Goal: Task Accomplishment & Management: Manage account settings

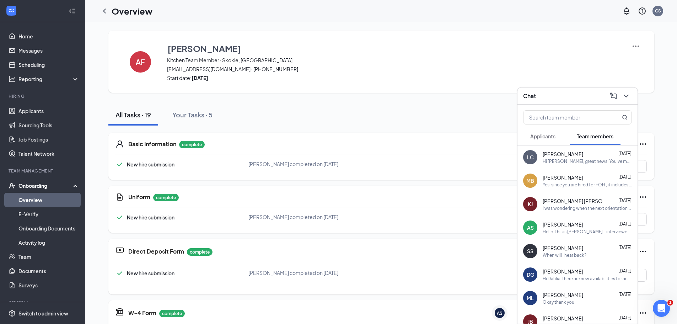
click at [536, 133] on span "Applicants" at bounding box center [542, 136] width 25 height 6
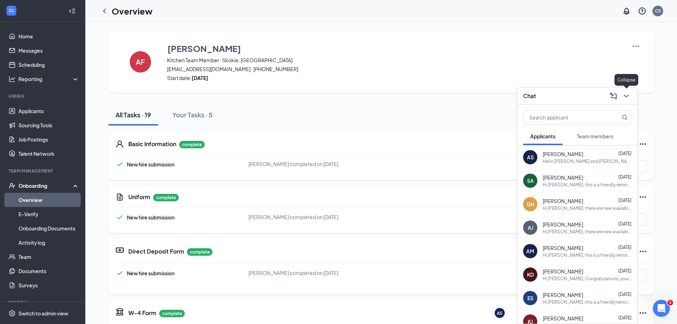
click at [623, 94] on icon "ChevronDown" at bounding box center [626, 96] width 9 height 9
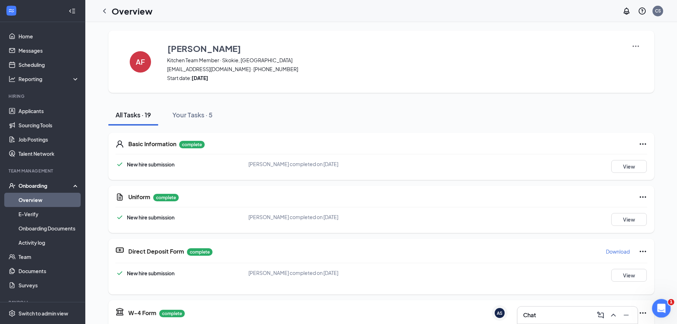
drag, startPoint x: 665, startPoint y: 310, endPoint x: 1311, endPoint y: 593, distance: 705.0
click at [665, 311] on div "Open Intercom Messenger" at bounding box center [660, 306] width 23 height 23
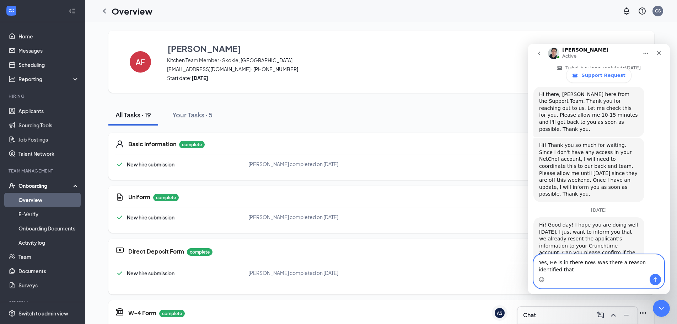
scroll to position [258, 0]
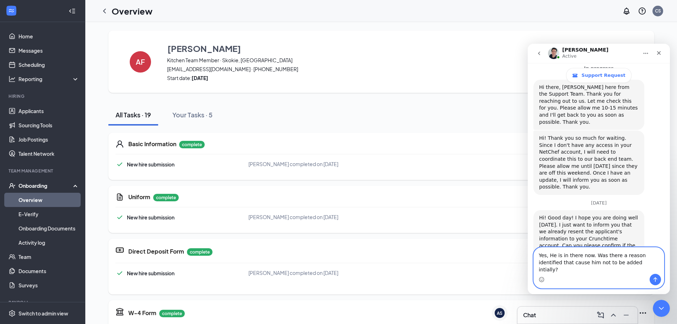
type textarea "Yes, He is in there now. Was there a reason identified that cause him not to be…"
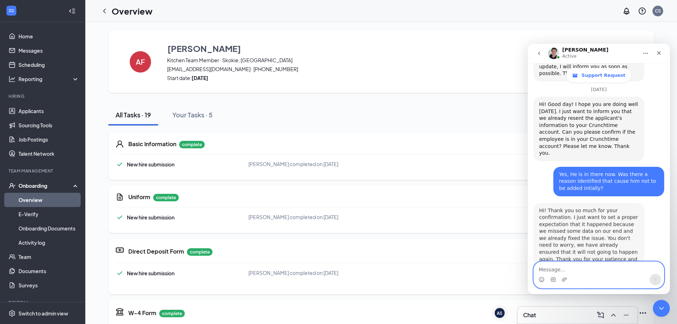
scroll to position [376, 0]
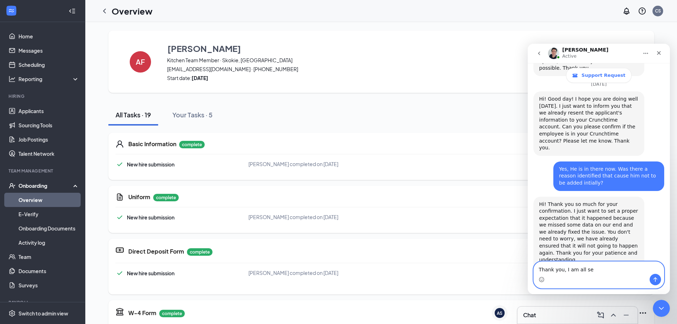
type textarea "Thank you, I am all set"
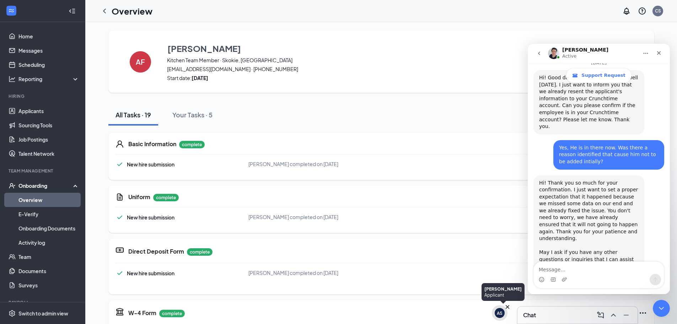
click at [501, 313] on div "AS" at bounding box center [500, 313] width 6 height 6
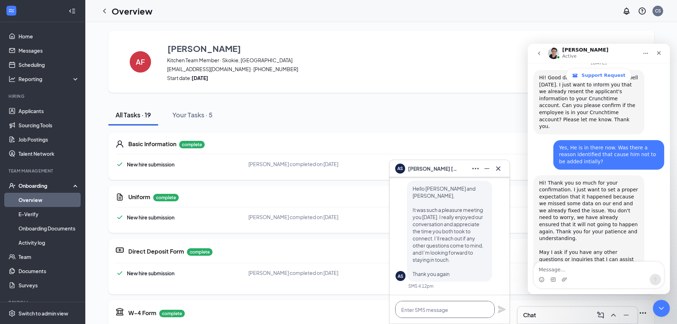
click at [443, 308] on textarea at bounding box center [445, 309] width 100 height 17
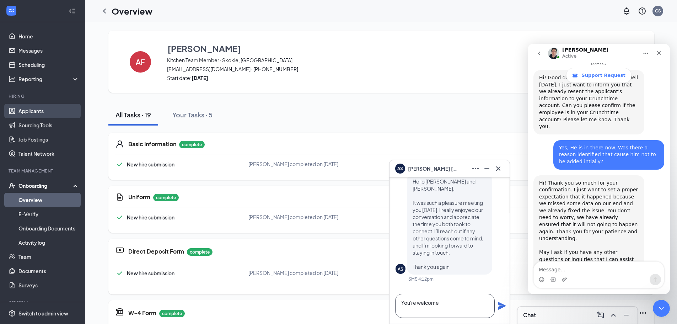
type textarea "You're welcome"
click at [45, 109] on link "Applicants" at bounding box center [48, 111] width 61 height 14
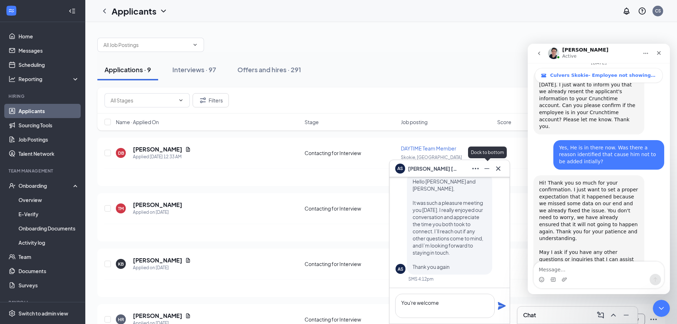
click at [485, 170] on icon "Minimize" at bounding box center [487, 168] width 9 height 9
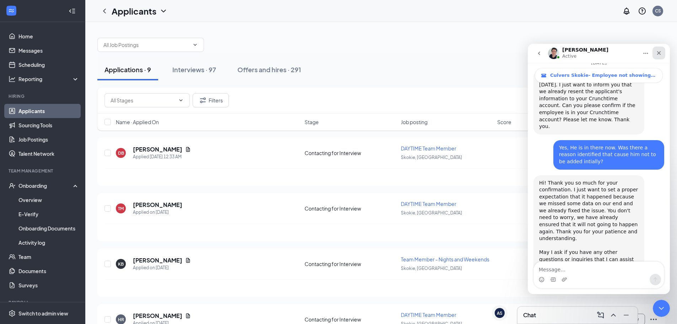
click at [662, 54] on div "Close" at bounding box center [659, 53] width 13 height 13
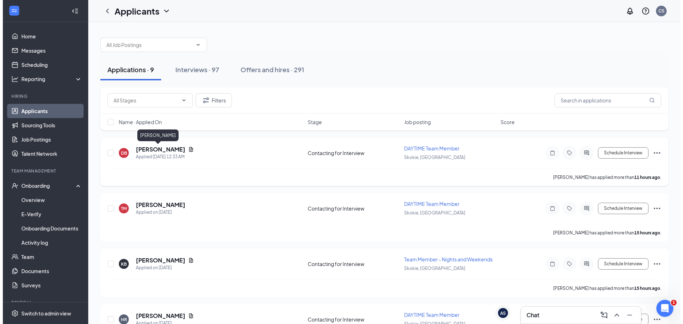
scroll to position [398, 0]
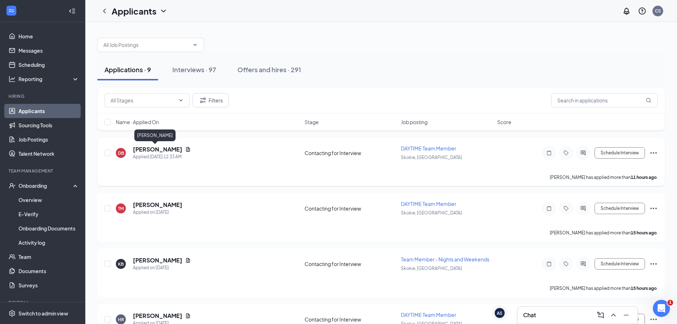
click at [139, 148] on h5 "[PERSON_NAME]" at bounding box center [157, 149] width 49 height 8
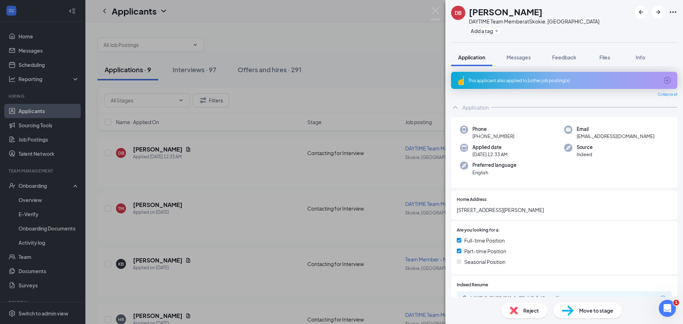
click at [538, 77] on div "This applicant also applied to 1 other job posting(s)" at bounding box center [563, 80] width 191 height 6
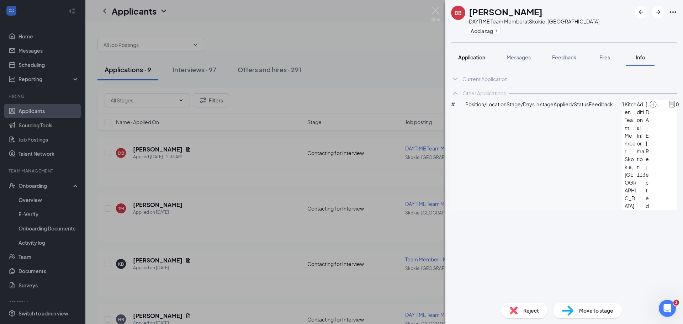
click at [474, 57] on span "Application" at bounding box center [471, 57] width 27 height 6
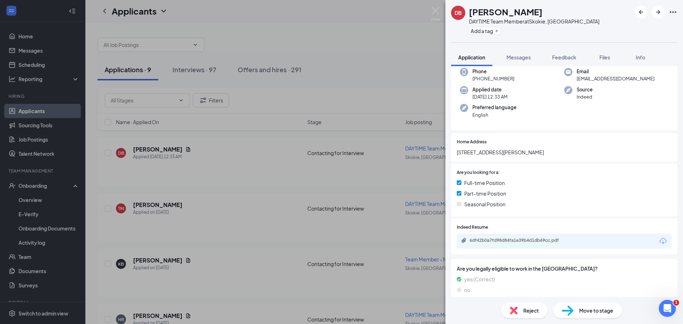
scroll to position [178, 0]
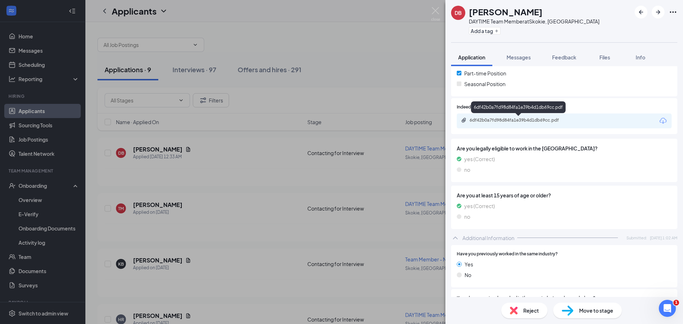
click at [501, 118] on div "6df42b0a7fd98d84fa1e39b4d1db69cc.pdf" at bounding box center [519, 120] width 100 height 6
click at [524, 310] on span "Reject" at bounding box center [531, 310] width 16 height 8
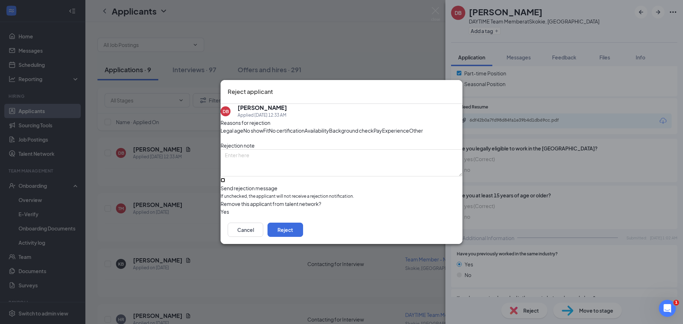
click at [225, 182] on input "Send rejection message If unchecked, the applicant will not receive a rejection…" at bounding box center [222, 180] width 5 height 5
checkbox input "true"
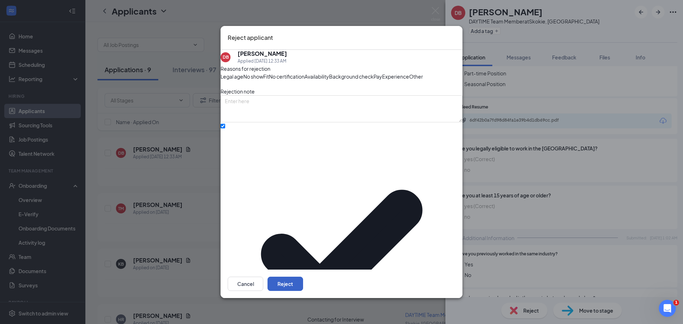
click at [303, 277] on button "Reject" at bounding box center [285, 284] width 36 height 14
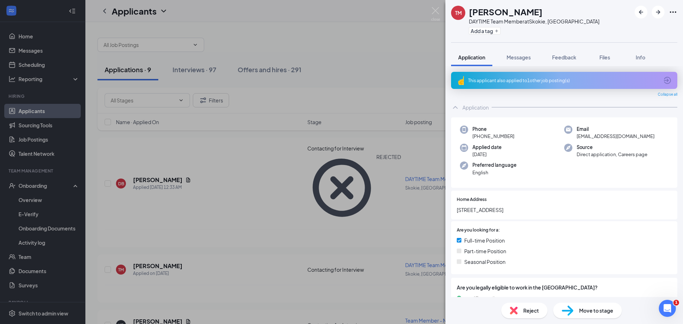
click at [523, 309] on span "Reject" at bounding box center [531, 310] width 16 height 8
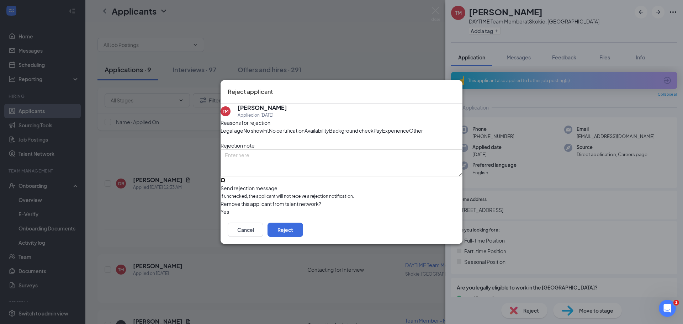
click at [225, 182] on input "Send rejection message If unchecked, the applicant will not receive a rejection…" at bounding box center [222, 180] width 5 height 5
checkbox input "true"
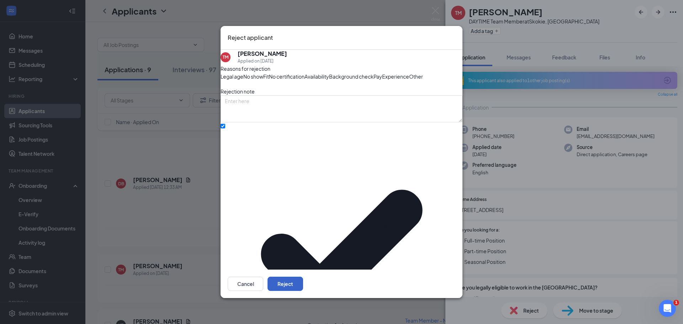
click at [303, 278] on button "Reject" at bounding box center [285, 284] width 36 height 14
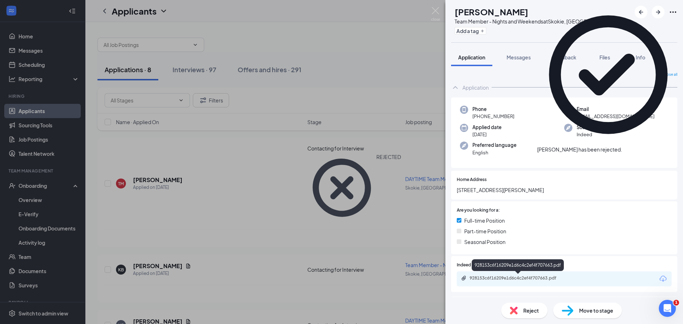
click at [513, 278] on div "928153c6f16209e1d6c4c2ef4f707663.pdf" at bounding box center [519, 278] width 100 height 6
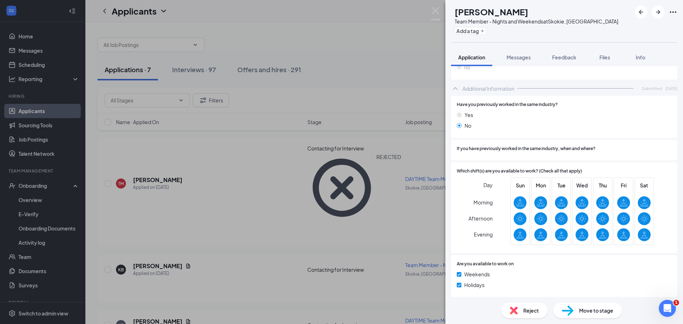
scroll to position [309, 0]
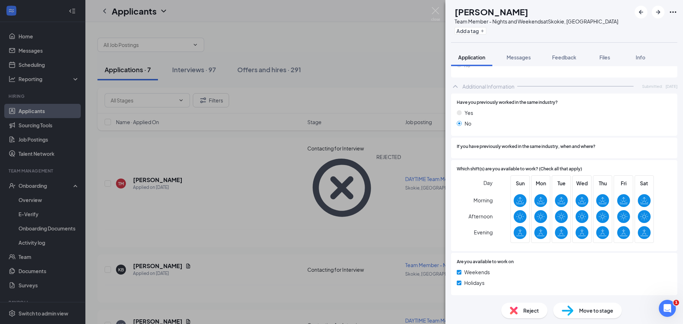
click at [583, 304] on div "Move to stage" at bounding box center [587, 311] width 69 height 16
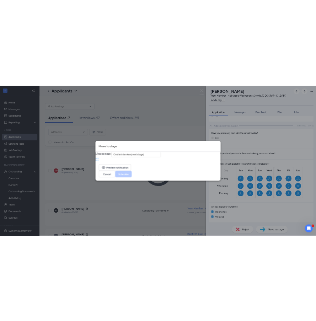
scroll to position [306, 0]
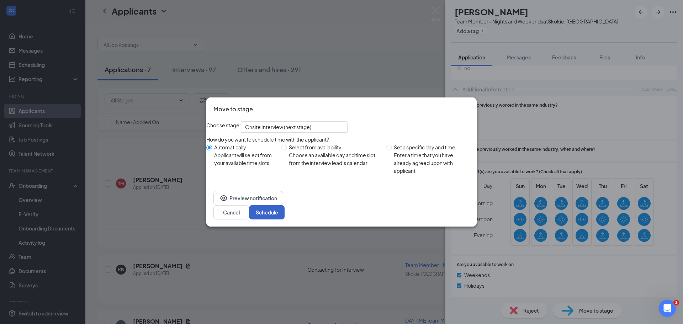
click at [284, 218] on button "Schedule" at bounding box center [267, 212] width 36 height 14
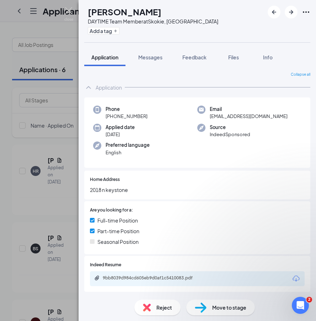
scroll to position [507, 0]
click at [68, 7] on img at bounding box center [68, 14] width 9 height 14
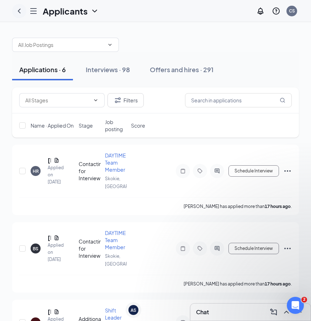
click at [20, 11] on icon "ChevronLeft" at bounding box center [19, 11] width 9 height 9
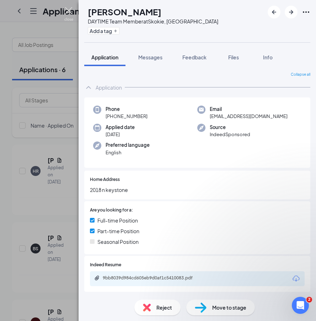
click at [66, 9] on img at bounding box center [68, 14] width 9 height 14
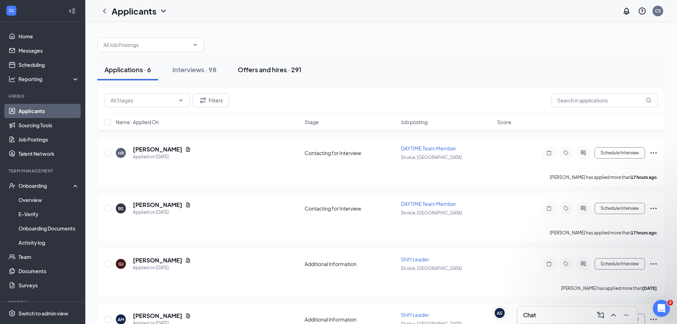
click at [261, 66] on div "Offers and hires · 291" at bounding box center [270, 69] width 64 height 9
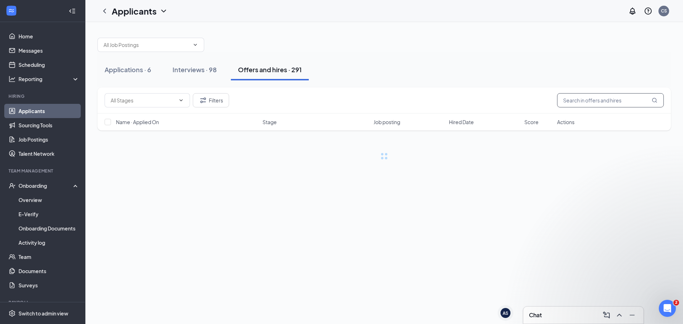
click at [581, 103] on input "text" at bounding box center [610, 100] width 107 height 14
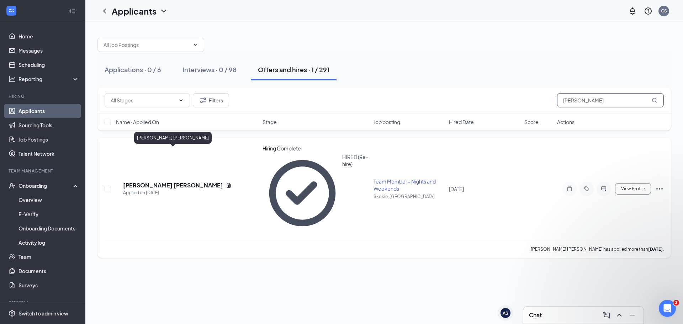
type input "[PERSON_NAME]"
click at [146, 181] on h5 "[PERSON_NAME] [PERSON_NAME]" at bounding box center [173, 185] width 100 height 8
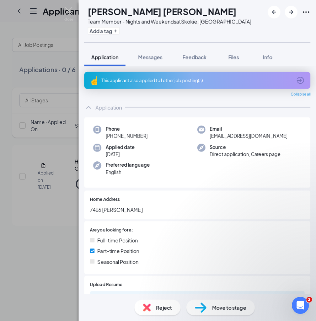
click at [58, 224] on div "[PERSON_NAME] [PERSON_NAME] [PERSON_NAME] Team Member - Nights and Weekends at …" at bounding box center [158, 160] width 316 height 321
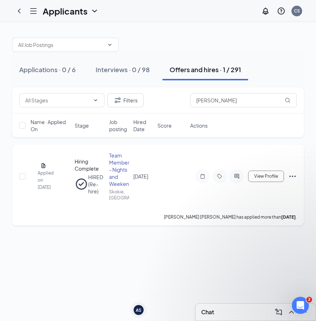
click at [117, 166] on div "Team Member - Nights and Weekends" at bounding box center [119, 170] width 20 height 36
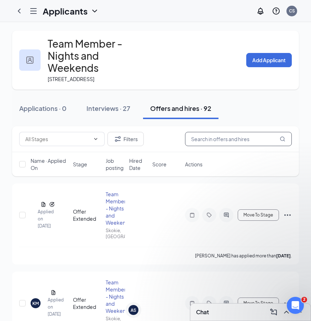
click at [220, 146] on input "text" at bounding box center [238, 139] width 107 height 14
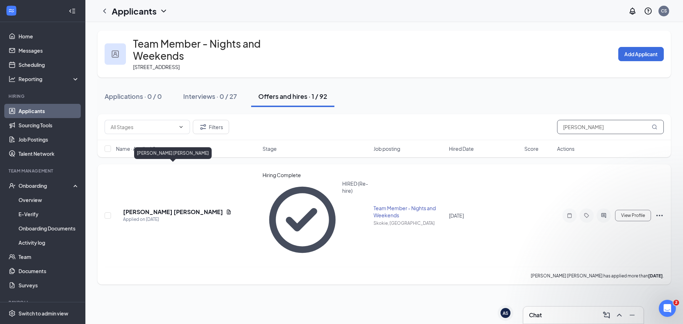
type input "[PERSON_NAME]"
click at [148, 208] on h5 "[PERSON_NAME] [PERSON_NAME]" at bounding box center [173, 212] width 100 height 8
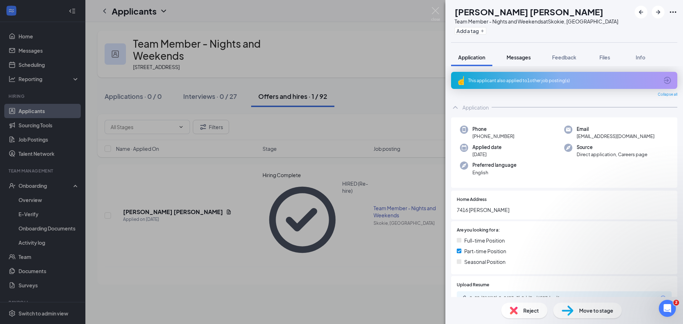
click at [524, 52] on button "Messages" at bounding box center [518, 57] width 38 height 18
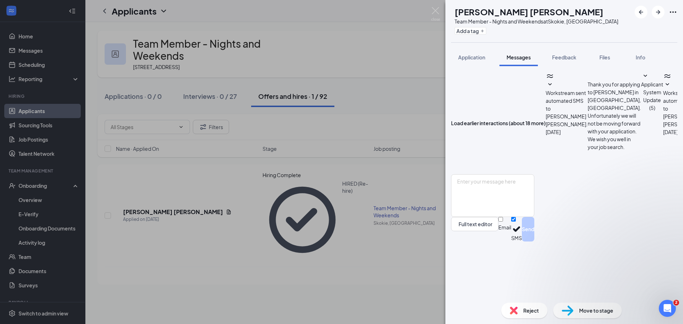
scroll to position [76, 0]
click at [476, 60] on span "Application" at bounding box center [471, 57] width 27 height 6
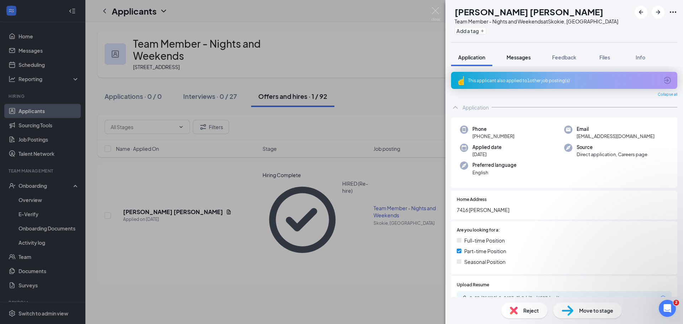
click at [515, 49] on button "Messages" at bounding box center [518, 57] width 38 height 18
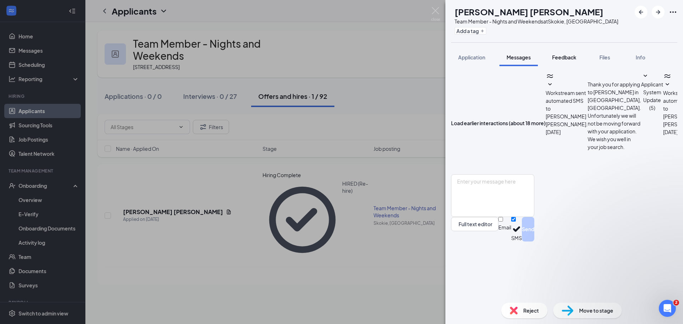
scroll to position [76, 0]
drag, startPoint x: 473, startPoint y: 57, endPoint x: 493, endPoint y: 55, distance: 19.3
click at [474, 57] on span "Application" at bounding box center [471, 57] width 27 height 6
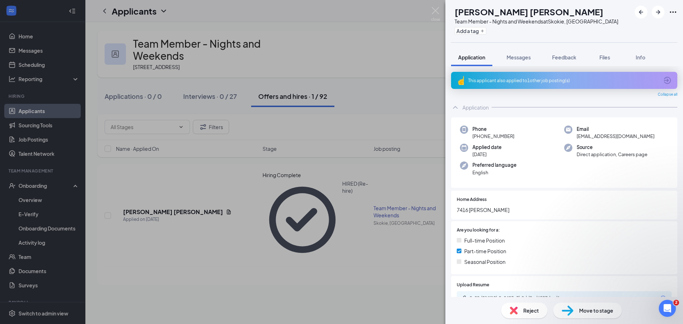
click at [404, 101] on div "[PERSON_NAME] [PERSON_NAME] [PERSON_NAME] Team Member - Nights and Weekends at …" at bounding box center [341, 162] width 683 height 324
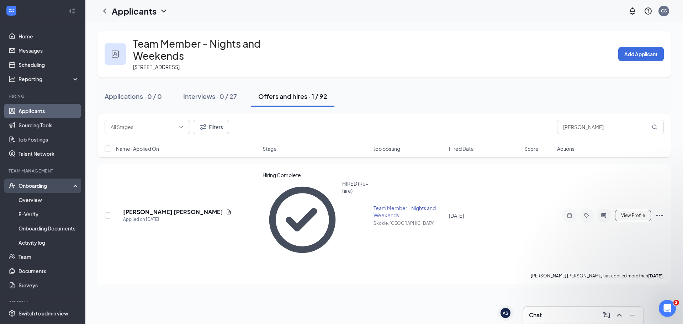
click at [42, 182] on div "Onboarding" at bounding box center [45, 185] width 55 height 7
click at [37, 189] on div "Onboarding" at bounding box center [45, 185] width 55 height 7
click at [22, 200] on link "Overview" at bounding box center [48, 200] width 61 height 14
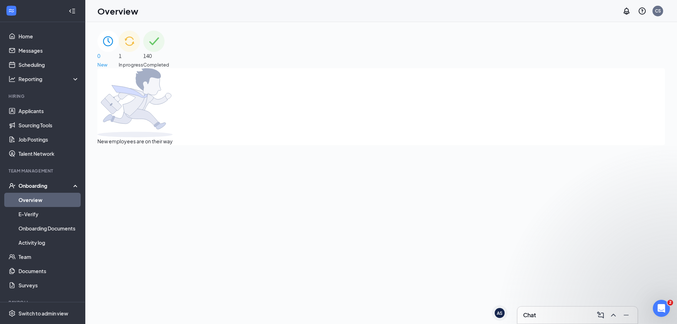
click at [143, 50] on div "1 In progress" at bounding box center [131, 50] width 25 height 38
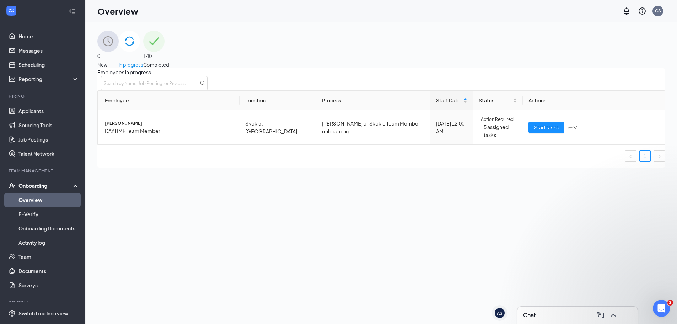
click at [169, 55] on div "140 Completed" at bounding box center [156, 50] width 26 height 38
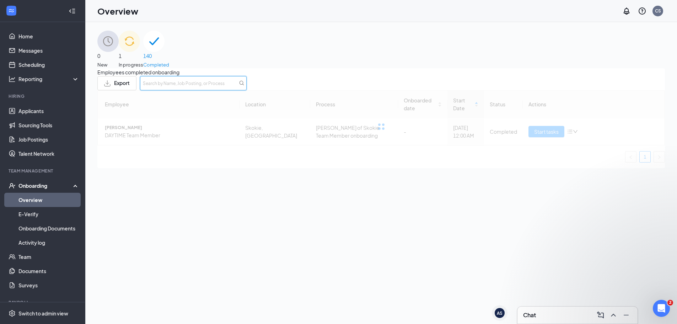
click at [247, 87] on input "text" at bounding box center [193, 83] width 107 height 14
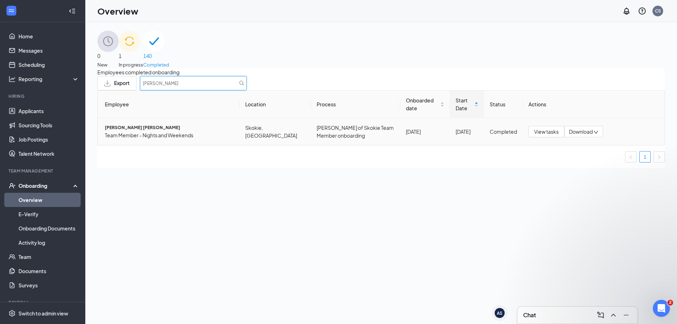
type input "[PERSON_NAME]"
click at [123, 131] on span "[PERSON_NAME] [PERSON_NAME]" at bounding box center [169, 127] width 129 height 7
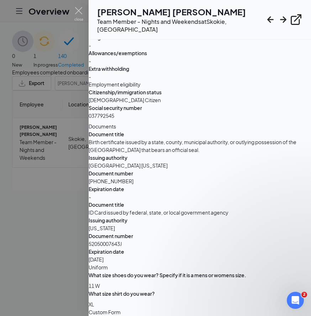
scroll to position [1016, 0]
click at [77, 10] on img at bounding box center [78, 14] width 9 height 14
